Goal: Check status: Check status

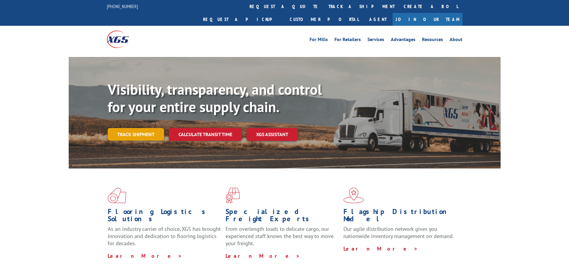
click at [136, 128] on link "Track shipment" at bounding box center [136, 134] width 56 height 13
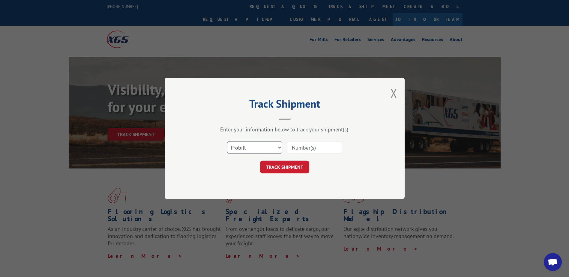
click at [279, 147] on select "Select category... Probill BOL PO" at bounding box center [254, 148] width 55 height 13
select select "bol"
click at [227, 142] on select "Select category... Probill BOL PO" at bounding box center [254, 148] width 55 height 13
click at [302, 149] on input at bounding box center [314, 148] width 55 height 13
paste input "7089340"
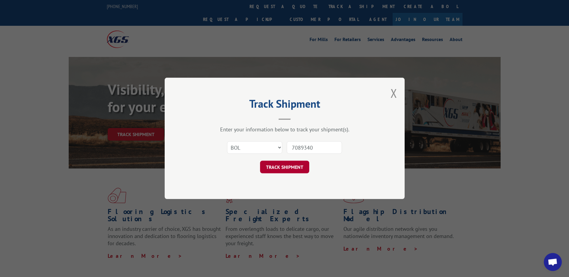
type input "7089340"
click at [282, 166] on button "TRACK SHIPMENT" at bounding box center [284, 167] width 49 height 13
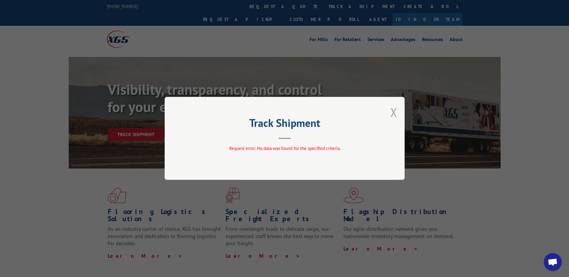
click at [397, 113] on button "Close modal" at bounding box center [393, 112] width 7 height 16
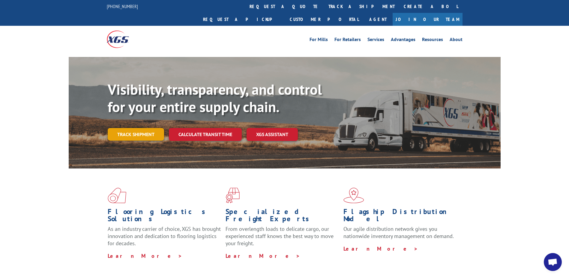
click at [130, 128] on link "Track shipment" at bounding box center [136, 134] width 56 height 13
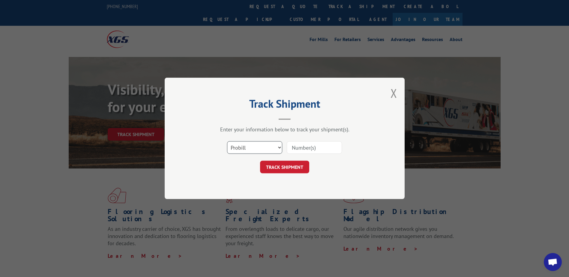
click at [242, 146] on select "Select category... Probill BOL PO" at bounding box center [254, 148] width 55 height 13
select select "bol"
click at [227, 142] on select "Select category... Probill BOL PO" at bounding box center [254, 148] width 55 height 13
click at [312, 152] on input at bounding box center [314, 148] width 55 height 13
type input "7089340"
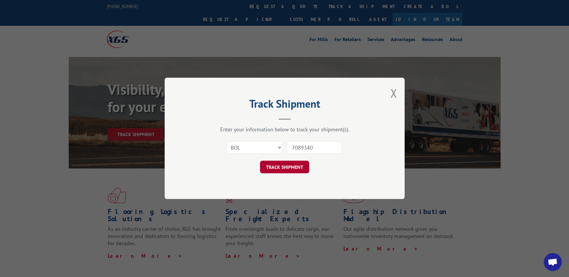
click at [281, 167] on button "TRACK SHIPMENT" at bounding box center [284, 167] width 49 height 13
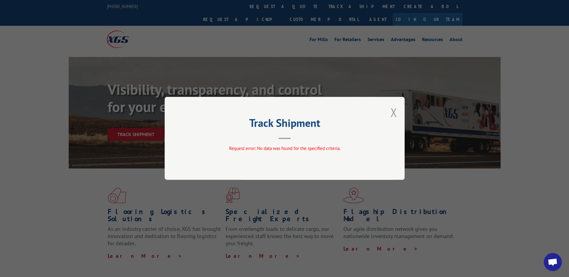
click at [395, 111] on button "Close modal" at bounding box center [393, 112] width 7 height 16
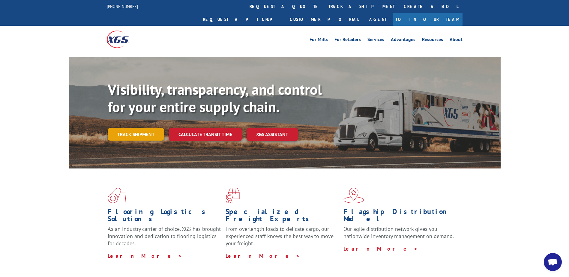
click at [126, 128] on link "Track shipment" at bounding box center [136, 134] width 56 height 13
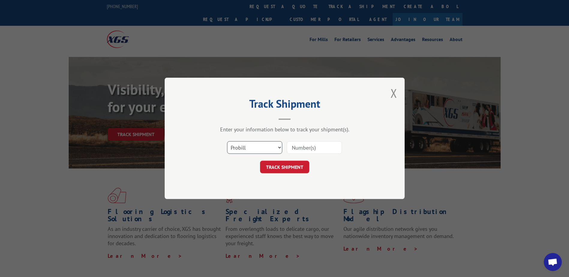
click at [274, 148] on select "Select category... Probill BOL PO" at bounding box center [254, 148] width 55 height 13
select select "bol"
click at [227, 142] on select "Select category... Probill BOL PO" at bounding box center [254, 148] width 55 height 13
click at [331, 150] on input at bounding box center [314, 148] width 55 height 13
click at [393, 94] on button "Close modal" at bounding box center [393, 93] width 7 height 16
